Goal: Check status

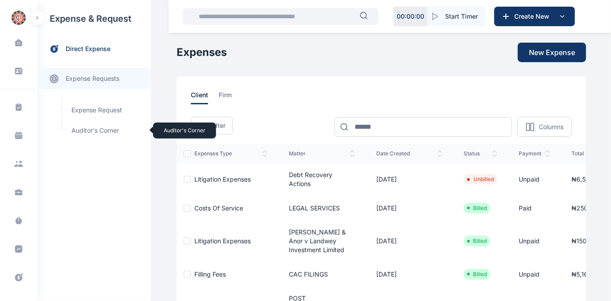
click at [79, 127] on span "Auditor's Corner Auditor's Corner" at bounding box center [106, 130] width 80 height 17
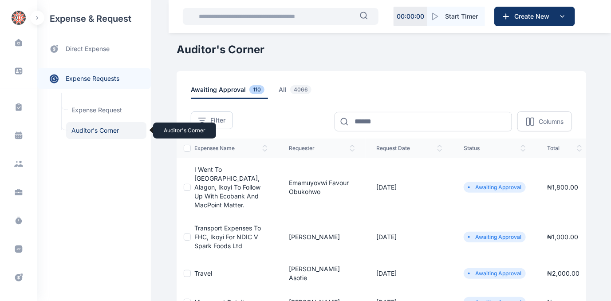
click at [84, 130] on span "Auditor's Corner Auditor's Corner" at bounding box center [106, 130] width 80 height 17
click at [88, 128] on span "Auditor's Corner Auditor's Corner" at bounding box center [106, 130] width 80 height 17
